Goal: Transaction & Acquisition: Download file/media

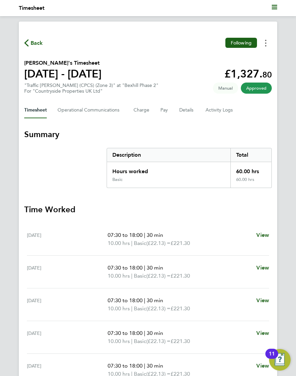
click at [265, 41] on icon "Timesheets Menu" at bounding box center [265, 43] width 1 height 7
click at [218, 57] on link "Download timesheet" at bounding box center [231, 57] width 81 height 13
click at [266, 44] on icon "Timesheets Menu" at bounding box center [265, 43] width 1 height 7
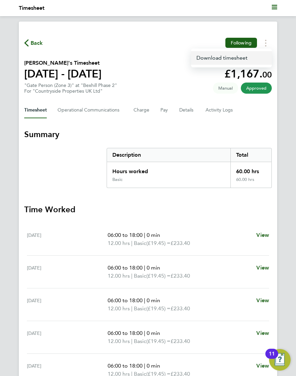
click at [209, 62] on link "Download timesheet" at bounding box center [231, 57] width 81 height 13
click at [167, 54] on div "Back Following Saulius Capkauskis's Timesheet 25 - 31 Aug 2025 £1,167. 00 "Gate…" at bounding box center [148, 253] width 259 height 462
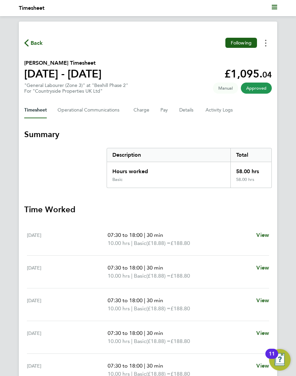
click at [263, 40] on button "Timesheets Menu" at bounding box center [266, 43] width 12 height 10
click at [217, 57] on link "Download timesheet" at bounding box center [231, 57] width 81 height 13
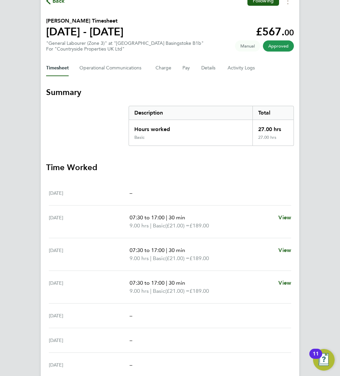
scroll to position [84, 0]
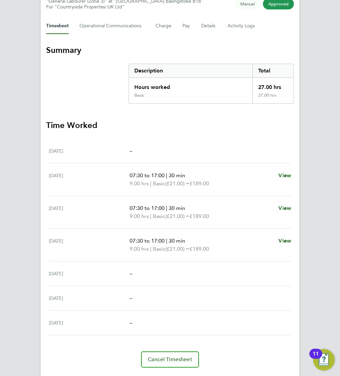
click at [82, 93] on section "Summary Description Total Hours worked 27.00 hrs Basic 27.00 hrs" at bounding box center [170, 74] width 248 height 59
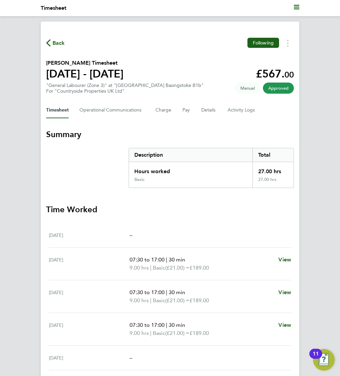
click at [127, 46] on div "Back Following" at bounding box center [170, 43] width 248 height 10
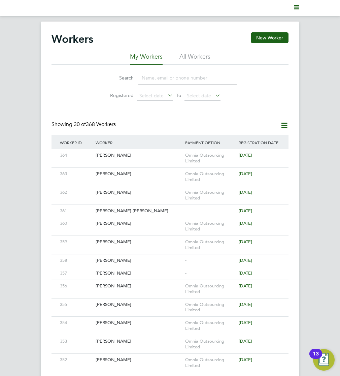
click at [26, 87] on div "Workers New Worker My Workers All Workers Search Registered Select date To Sele…" at bounding box center [170, 362] width 340 height 681
